Goal: Task Accomplishment & Management: Manage account settings

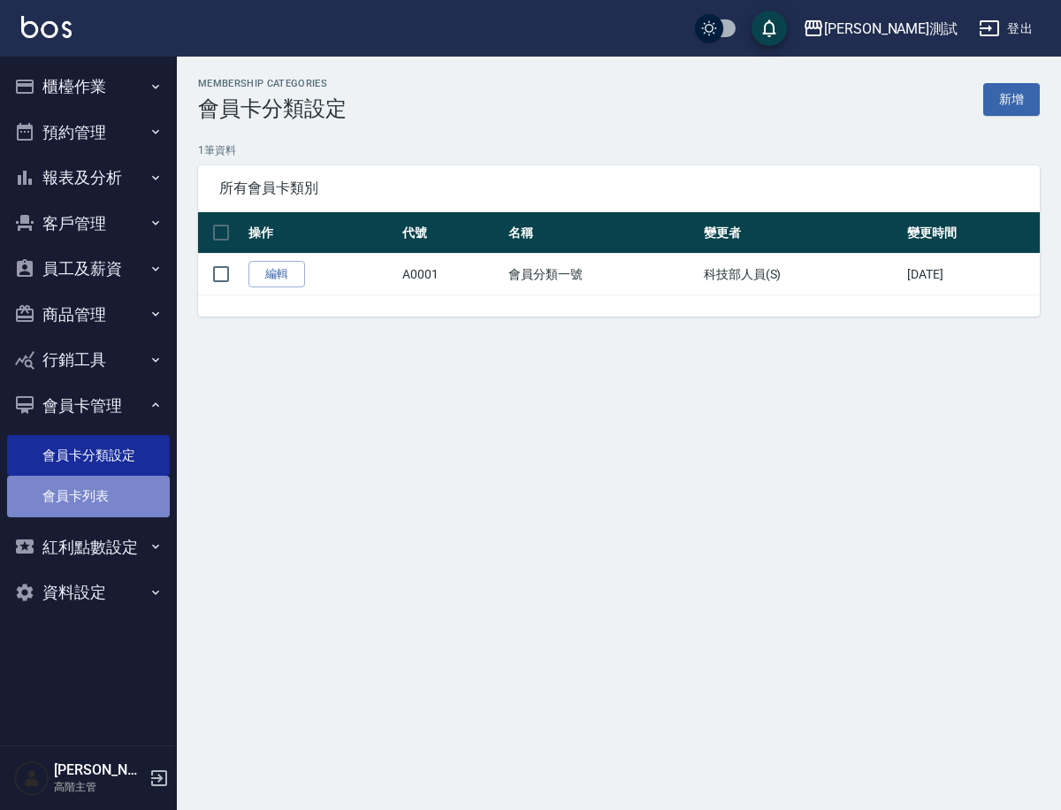
click at [84, 478] on link "會員卡列表" at bounding box center [88, 496] width 163 height 41
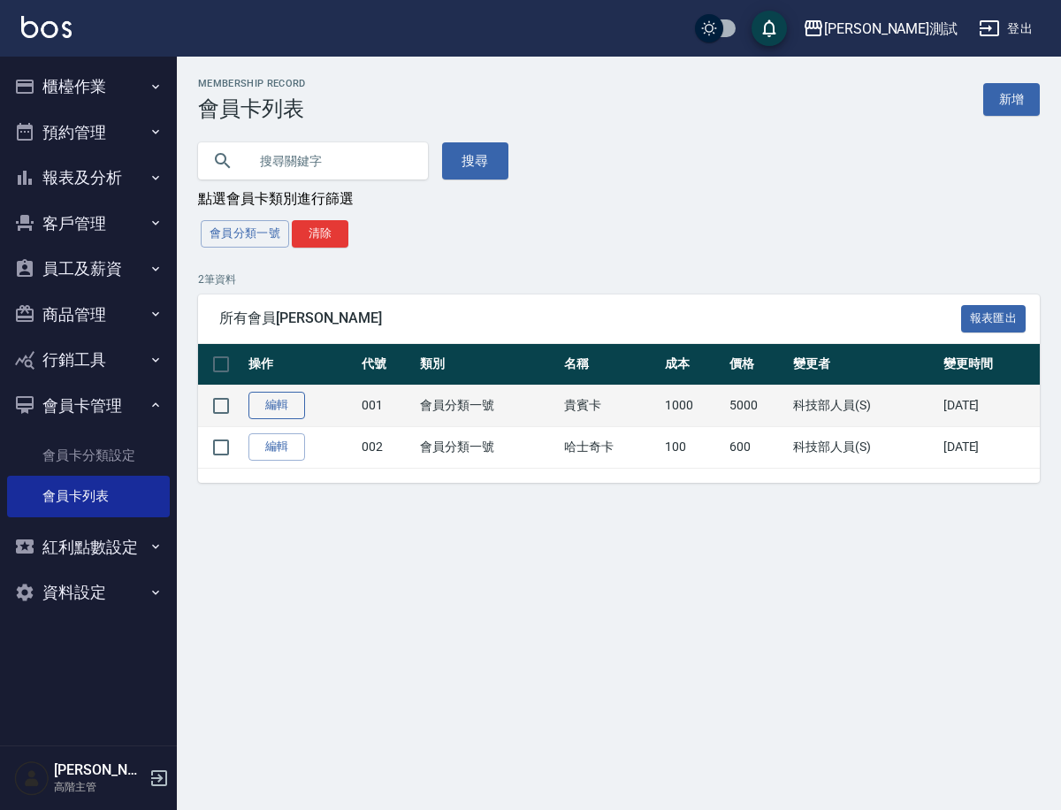
click at [282, 409] on link "編輯" at bounding box center [277, 405] width 57 height 27
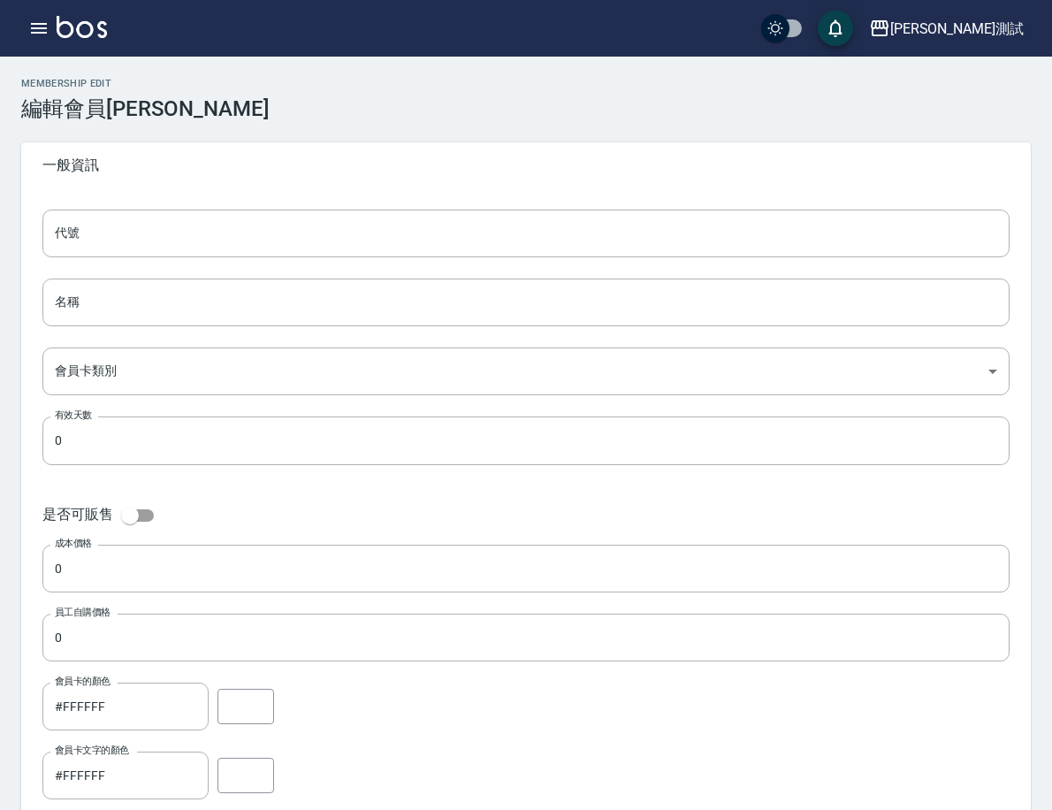
type input "001"
type input "貴賓卡"
type input "adf701b5-0153-7cac-5fec-66803c44b5d0"
type input "90"
checkbox input "true"
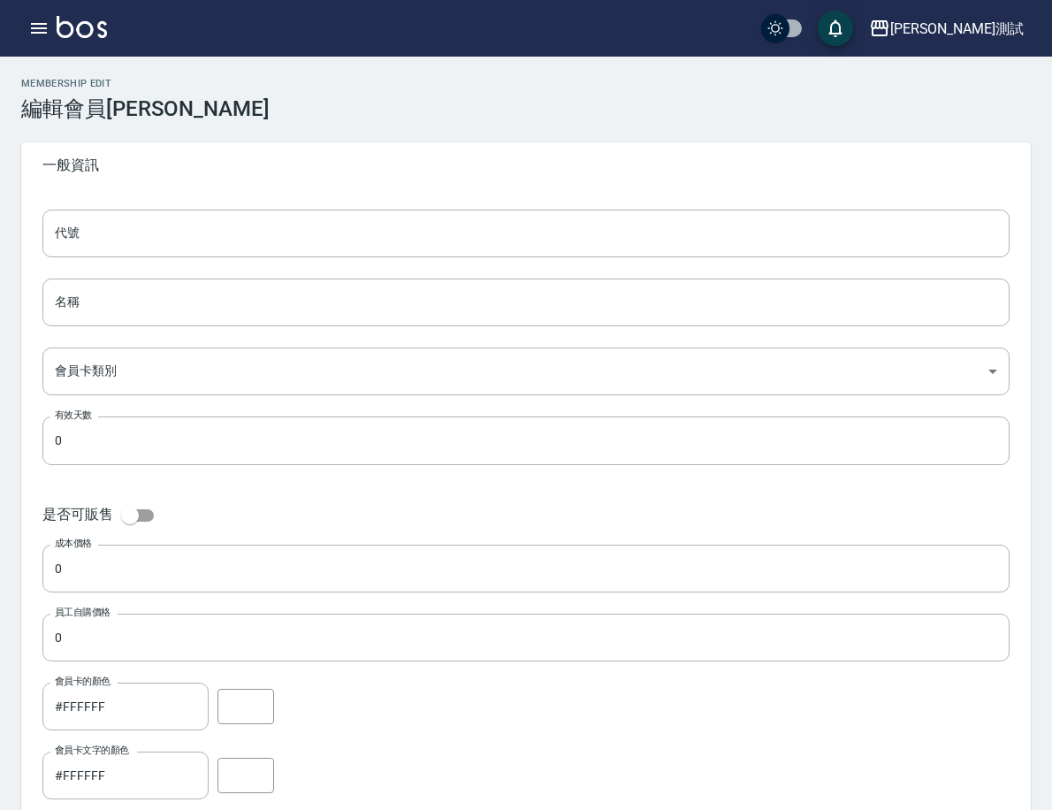
type input "1000"
type input "[URL][DOMAIN_NAME]"
type input "FALSE"
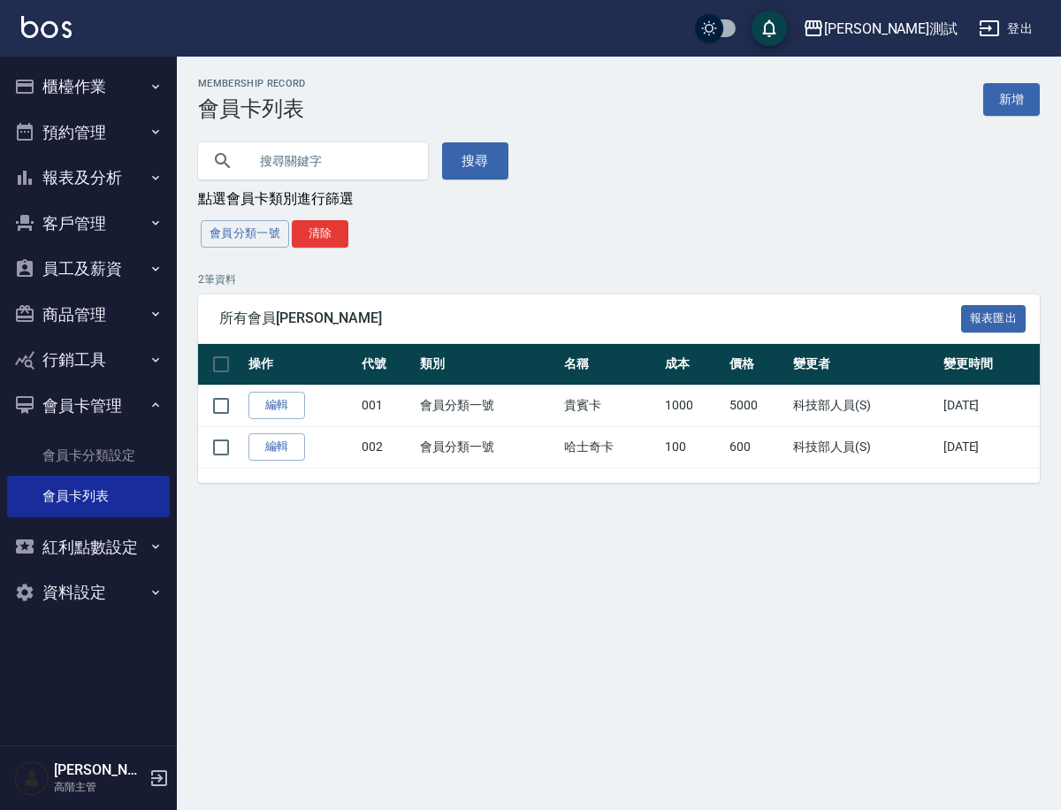
click at [590, 235] on div "會員分類一號 清除" at bounding box center [619, 234] width 842 height 33
click at [152, 221] on icon "button" at bounding box center [156, 223] width 14 height 14
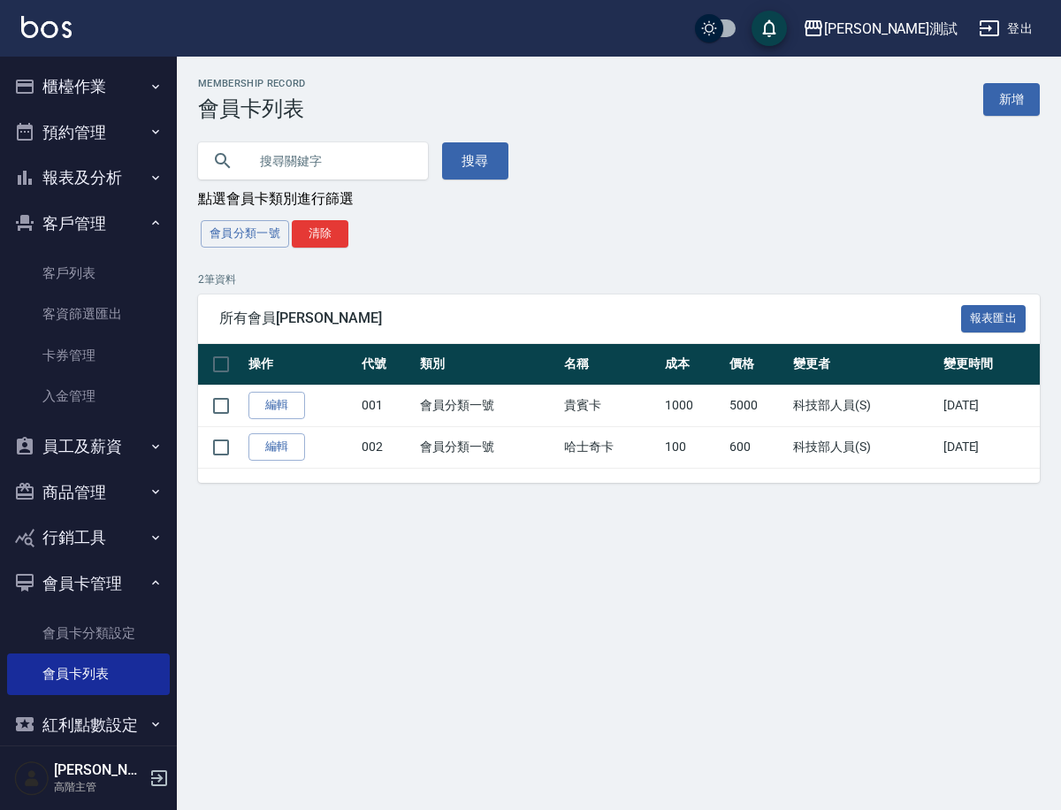
click at [152, 221] on icon "button" at bounding box center [156, 223] width 14 height 14
